Goal: Navigation & Orientation: Find specific page/section

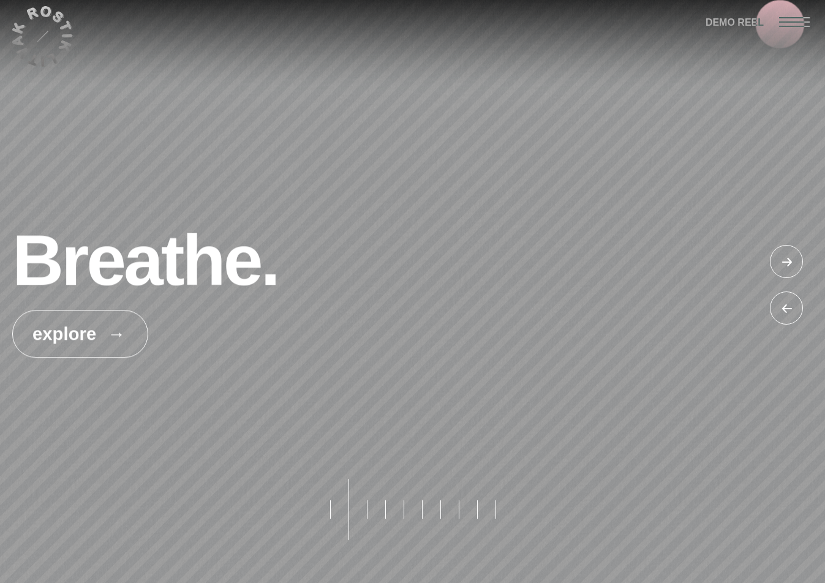
click at [789, 23] on div at bounding box center [802, 21] width 46 height 43
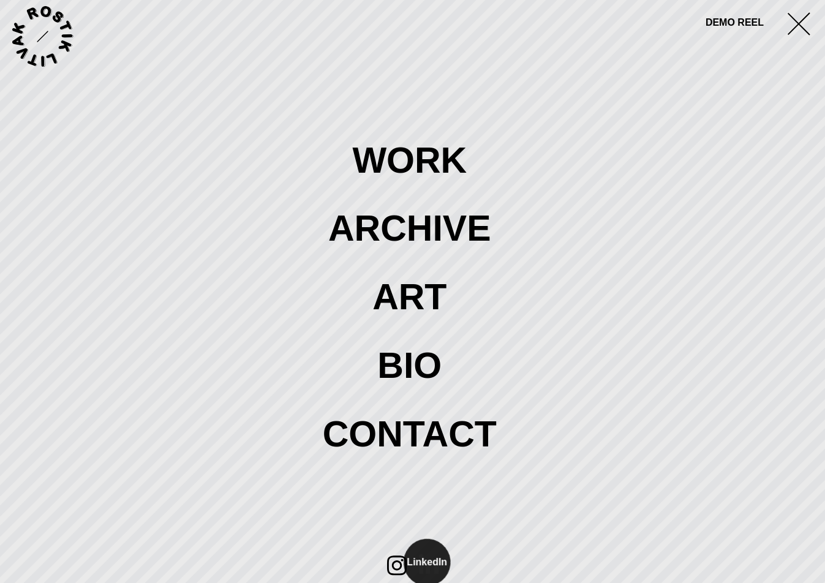
click at [427, 563] on icon at bounding box center [429, 564] width 20 height 20
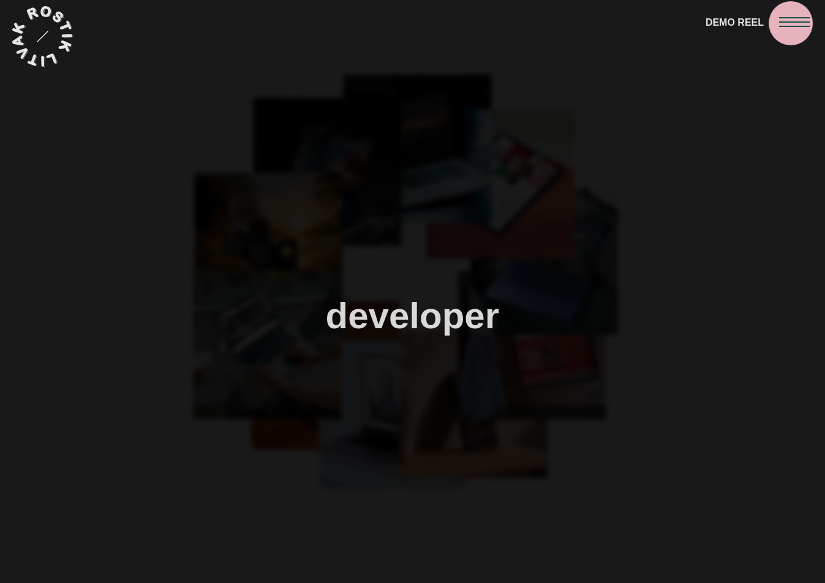
click at [791, 23] on div at bounding box center [802, 21] width 46 height 43
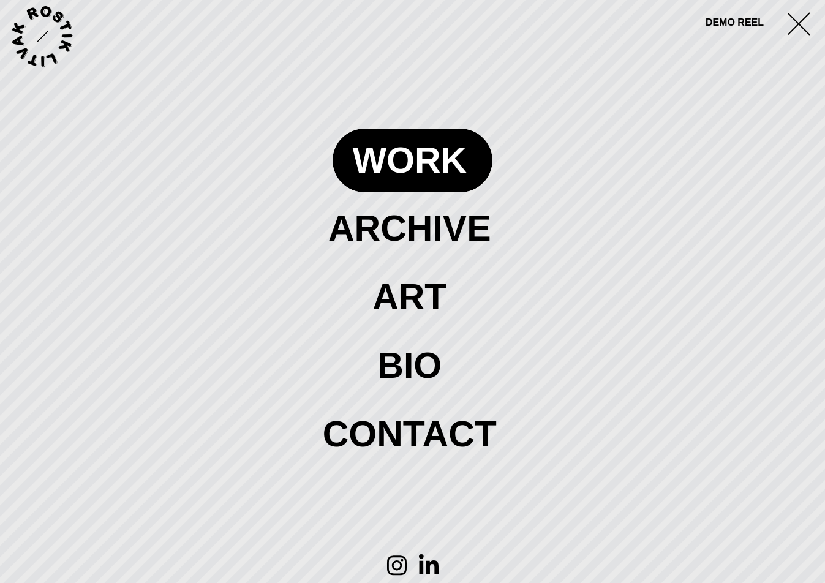
click at [408, 154] on span at bounding box center [411, 160] width 159 height 63
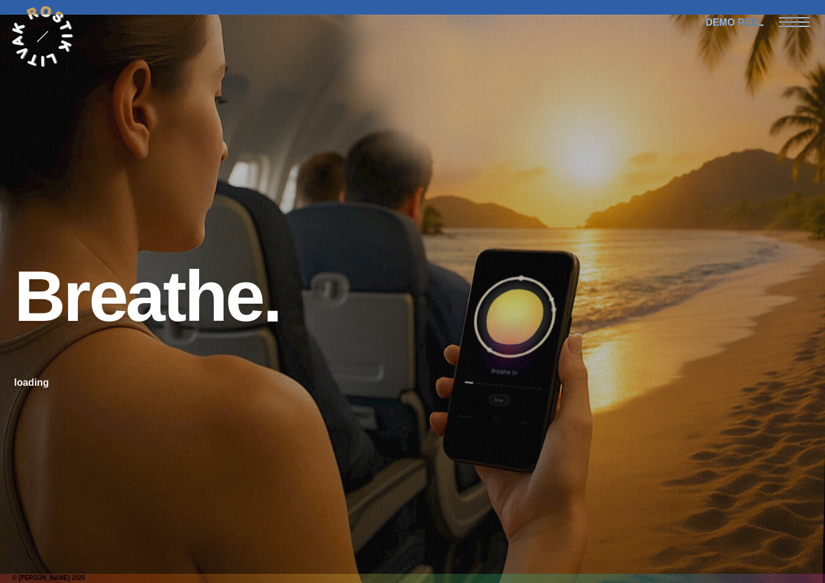
scroll to position [4044, 0]
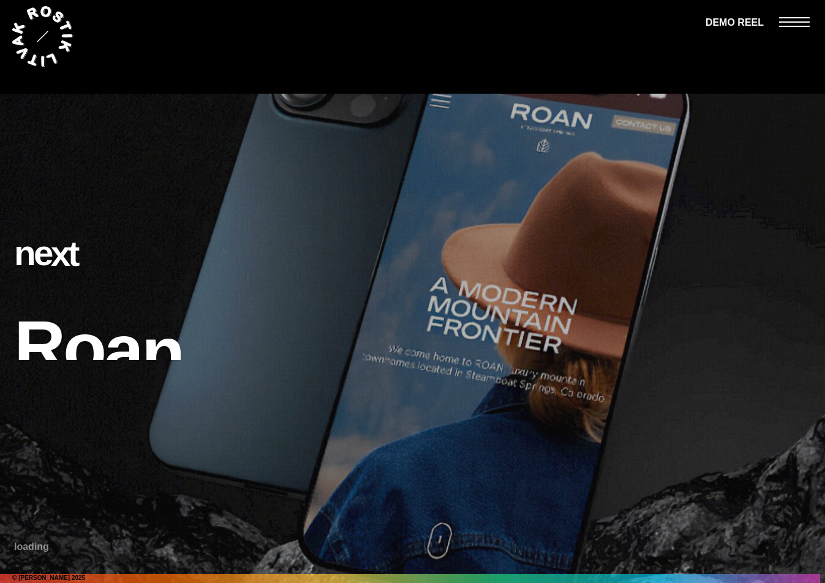
scroll to position [4008, 0]
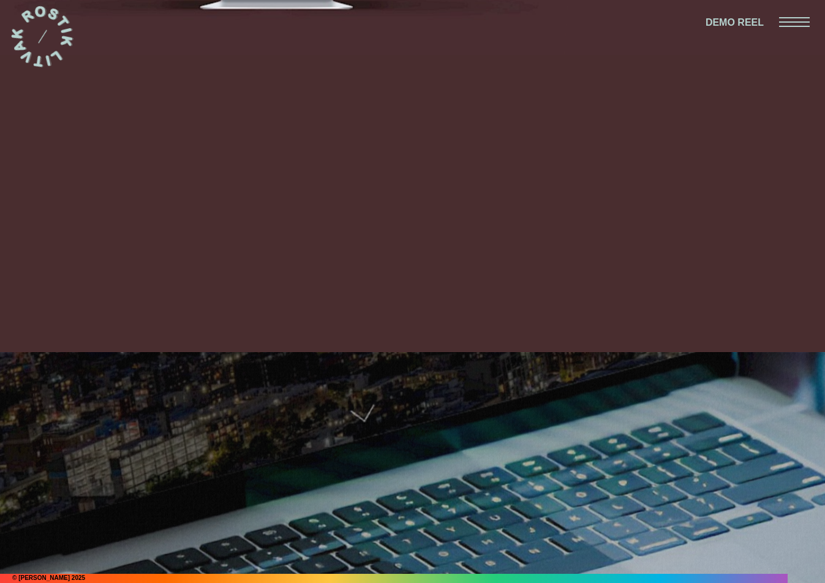
scroll to position [4008, 0]
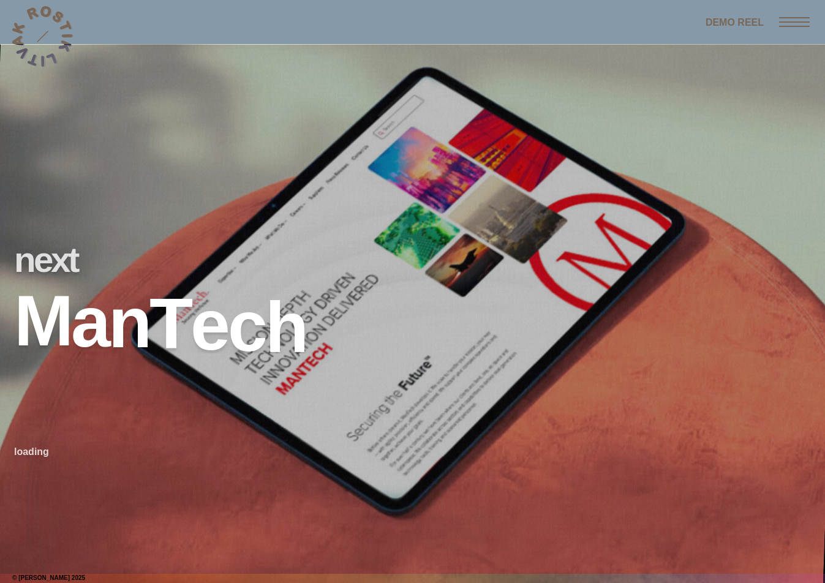
scroll to position [4091, 0]
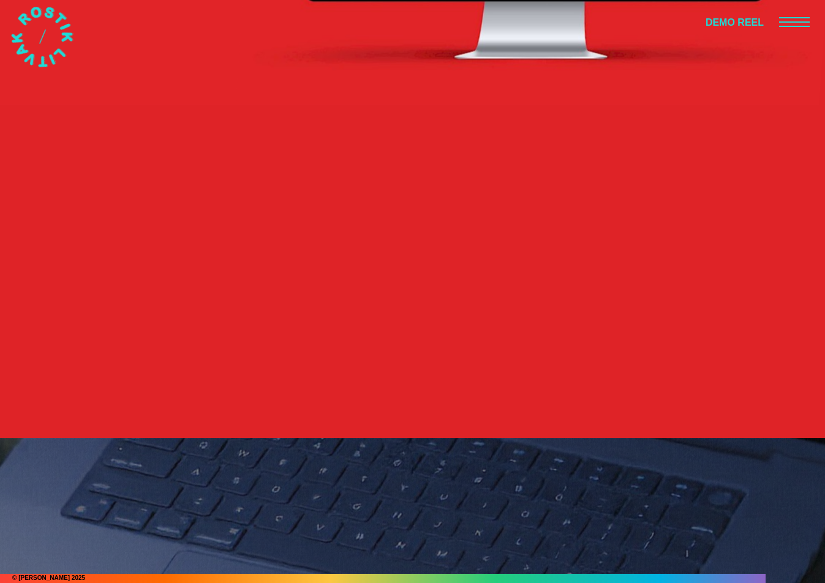
scroll to position [3894, 0]
